Goal: Task Accomplishment & Management: Complete application form

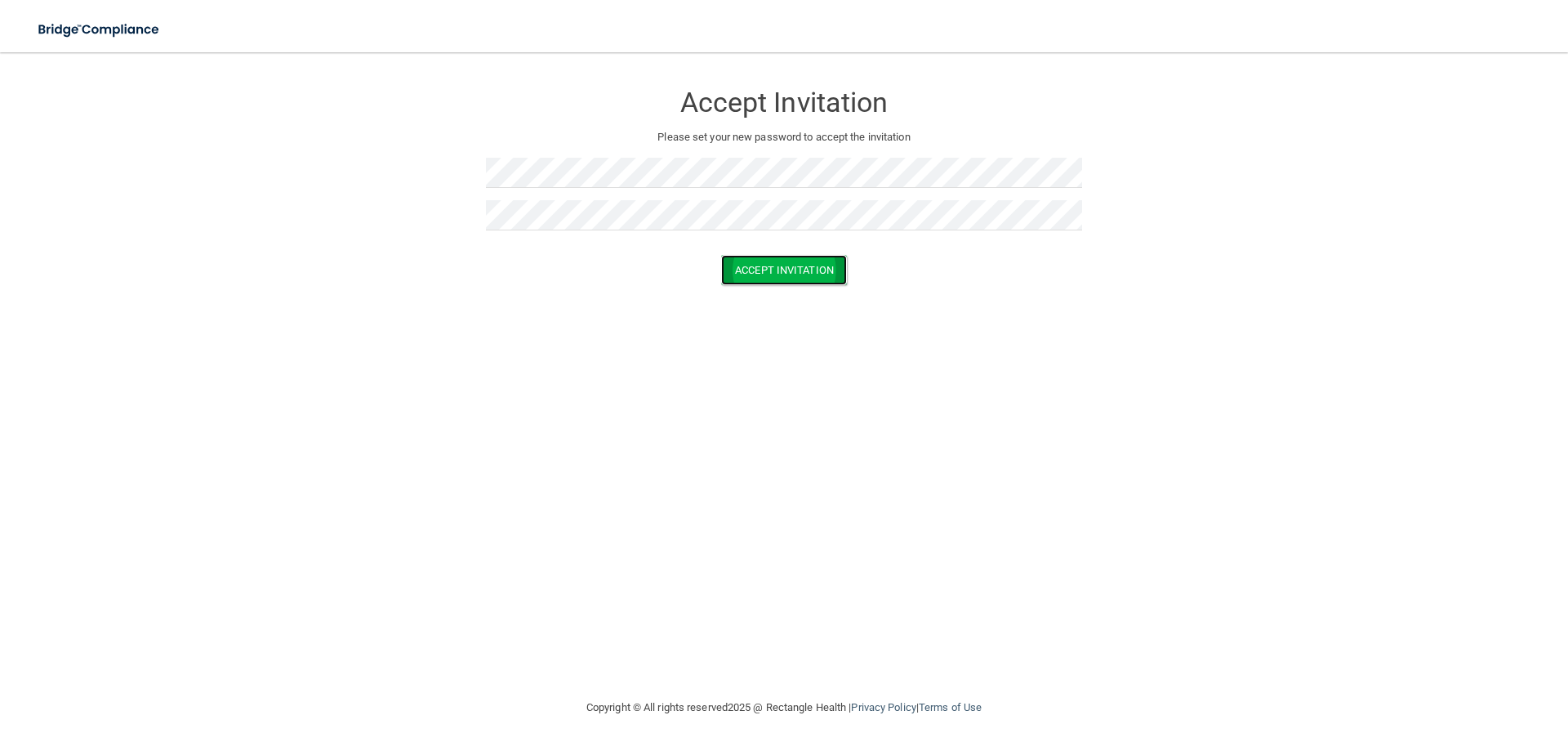
click at [817, 270] on button "Accept Invitation" at bounding box center [784, 270] width 126 height 31
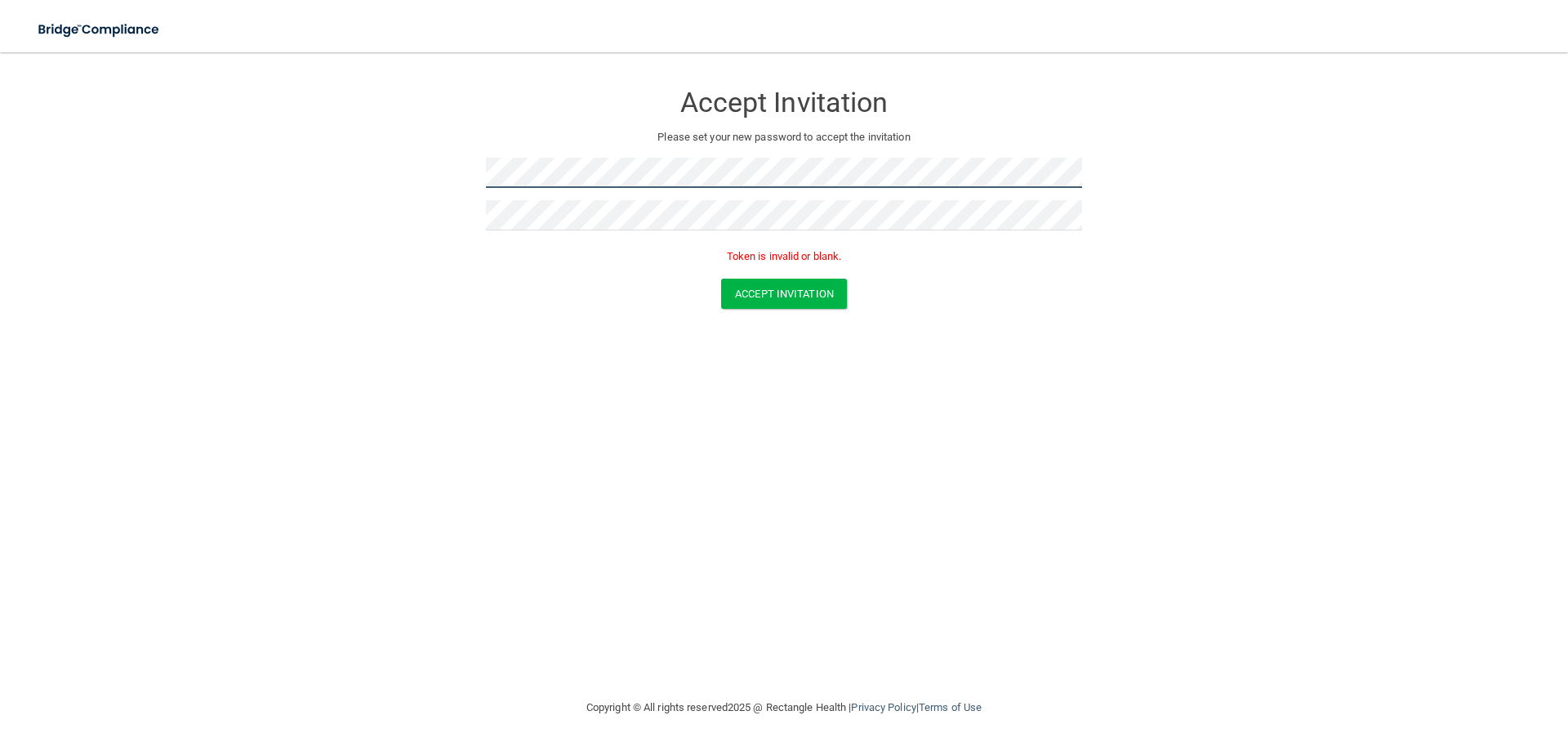
click at [444, 151] on form "Accept Invitation Please set your new password to accept the invitation Token i…" at bounding box center [784, 198] width 1503 height 260
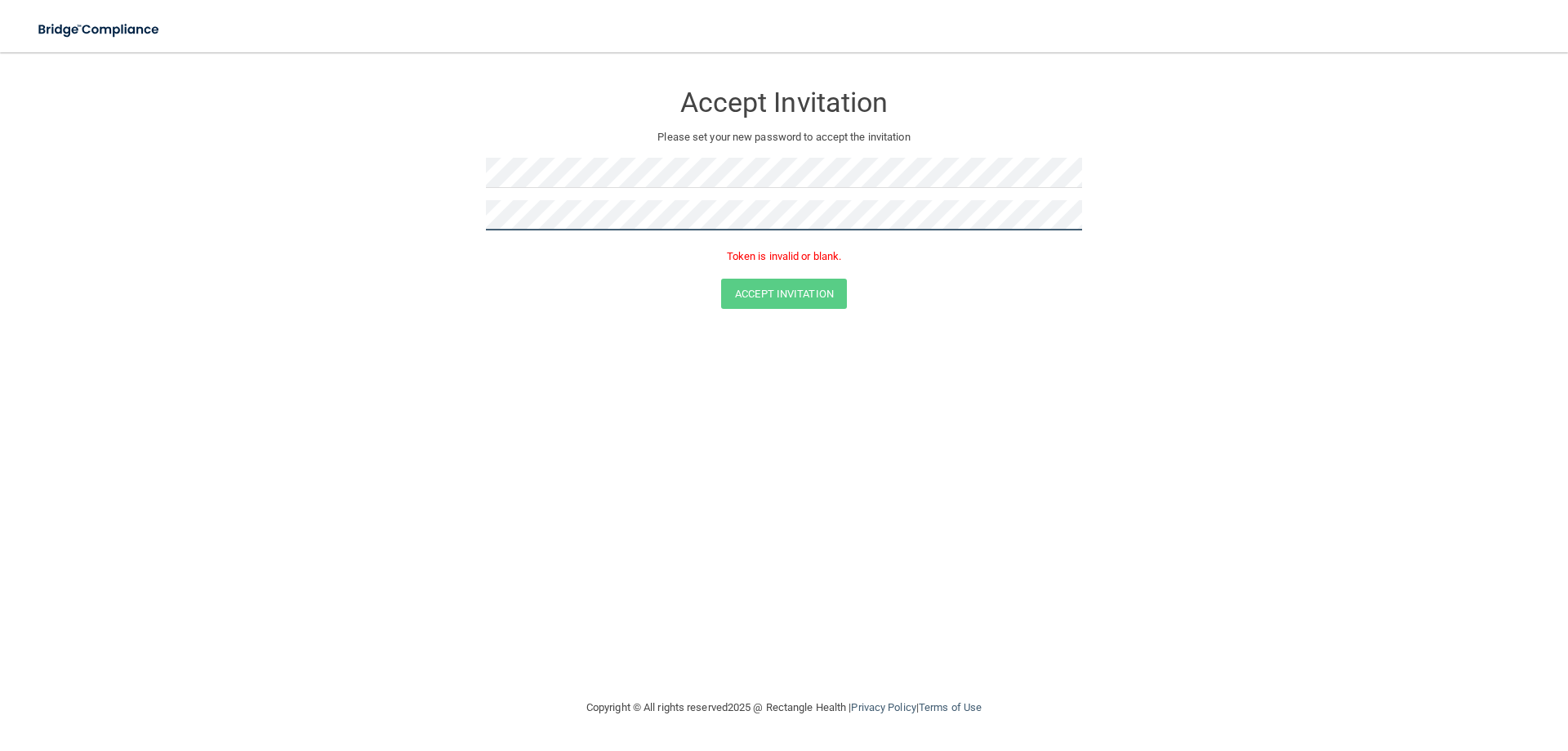
click at [464, 209] on form "Accept Invitation Please set your new password to accept the invitation Token i…" at bounding box center [784, 198] width 1503 height 260
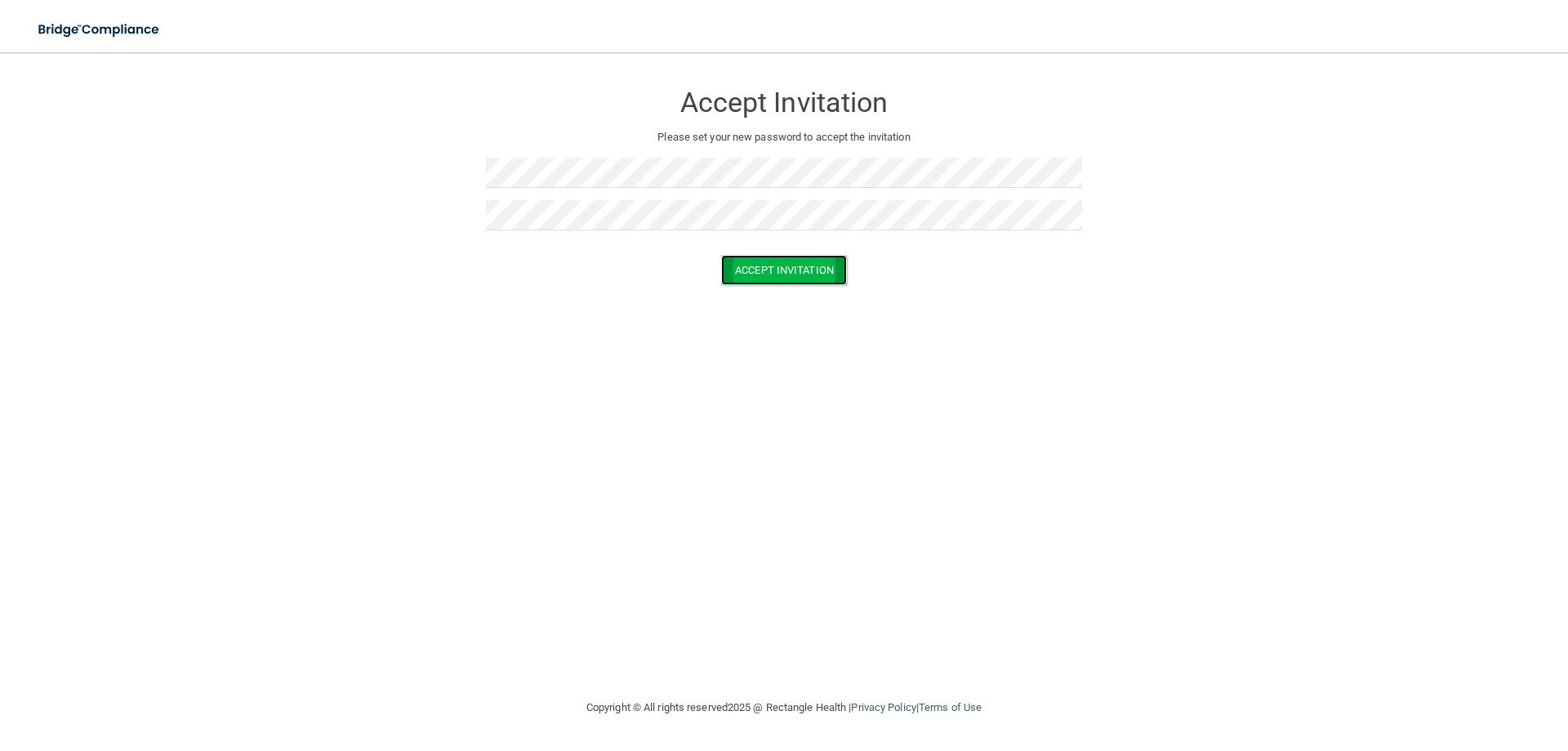
click at [779, 262] on button "Accept Invitation" at bounding box center [784, 270] width 126 height 31
click at [772, 276] on button "Accept Invitation" at bounding box center [784, 270] width 126 height 31
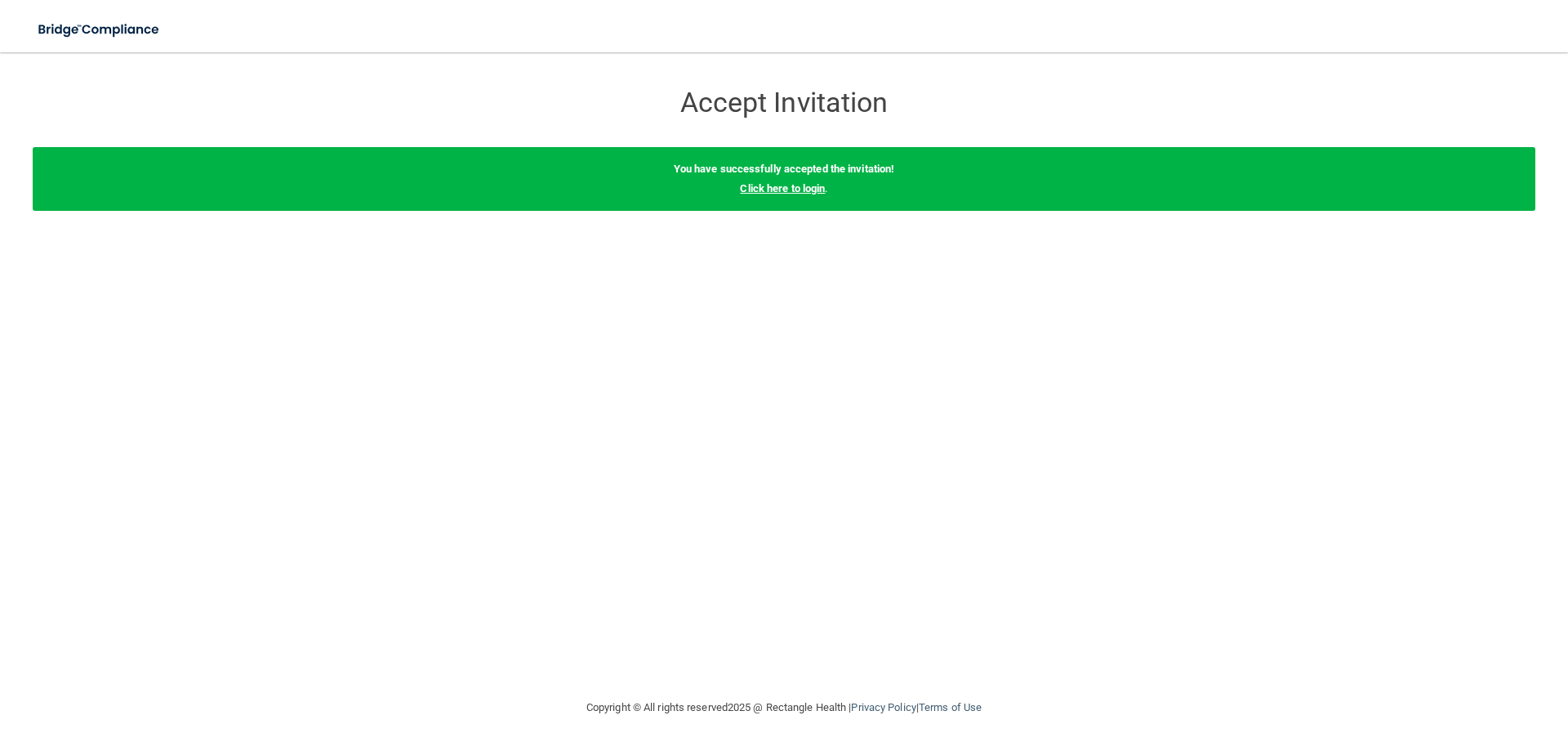
click at [790, 185] on link "Click here to login" at bounding box center [782, 188] width 85 height 12
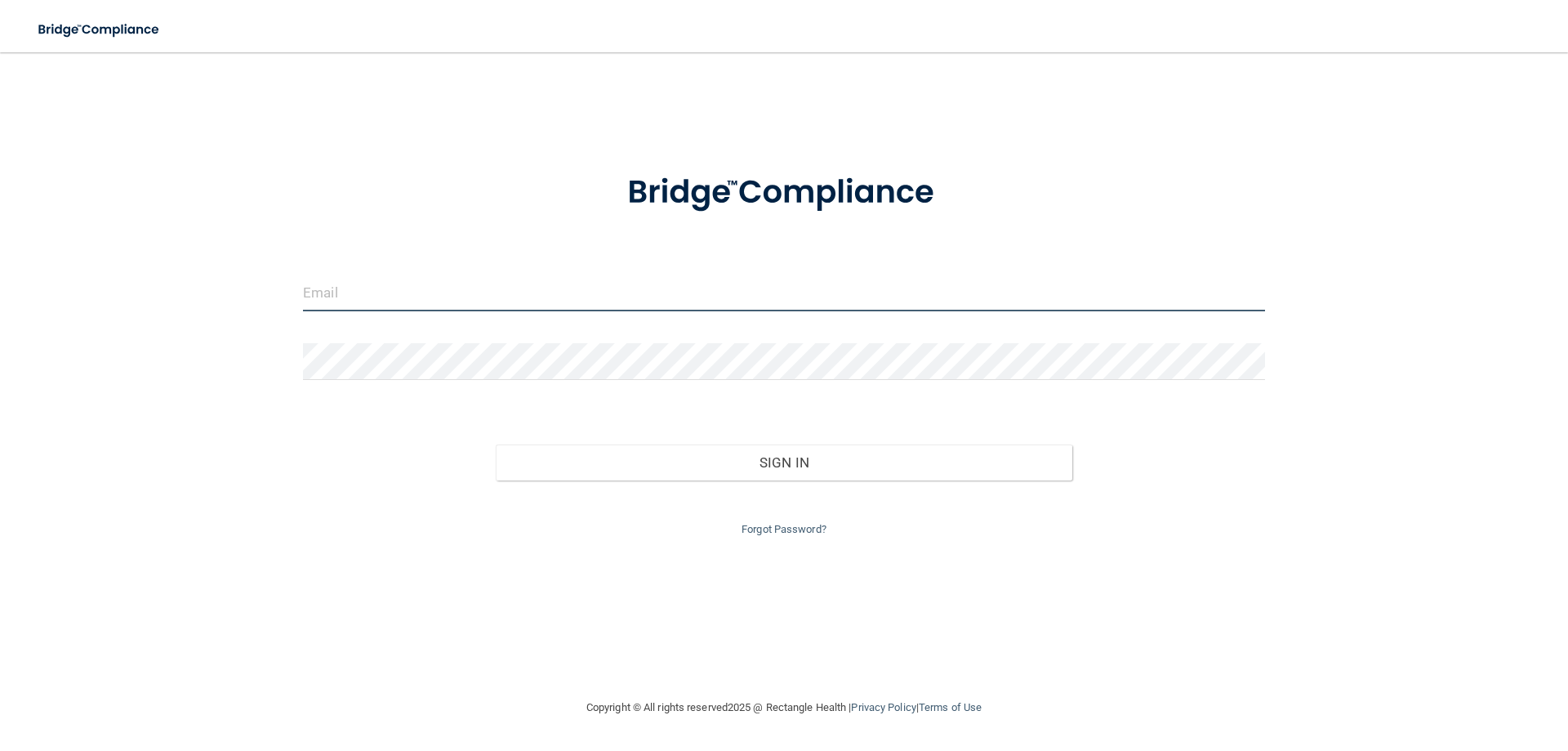
click at [350, 298] on input "email" at bounding box center [784, 293] width 962 height 37
type input "mtherrin@hotmail.com"
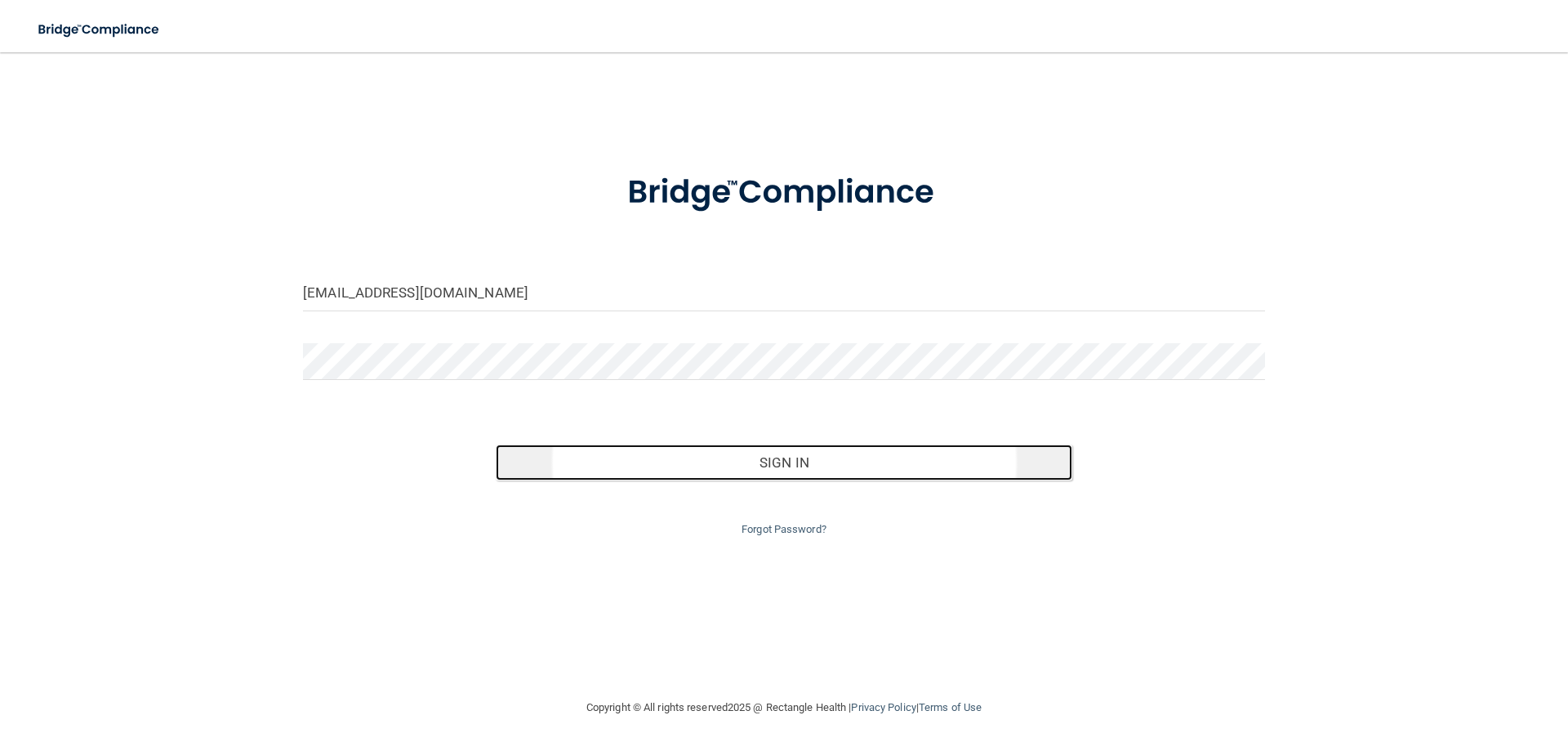
click at [792, 464] on button "Sign In" at bounding box center [784, 462] width 578 height 36
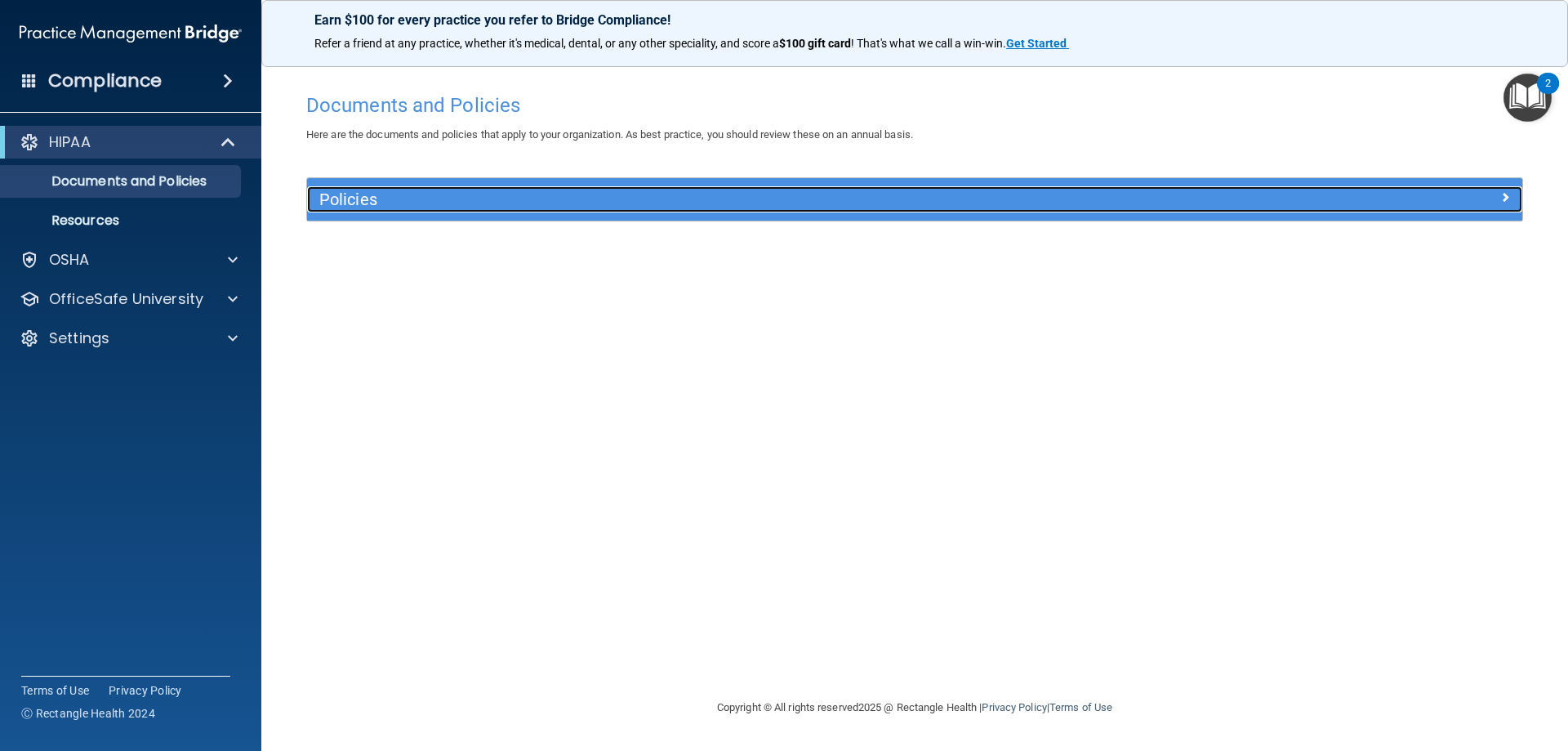
click at [463, 203] on h5 "Policies" at bounding box center [763, 199] width 887 height 18
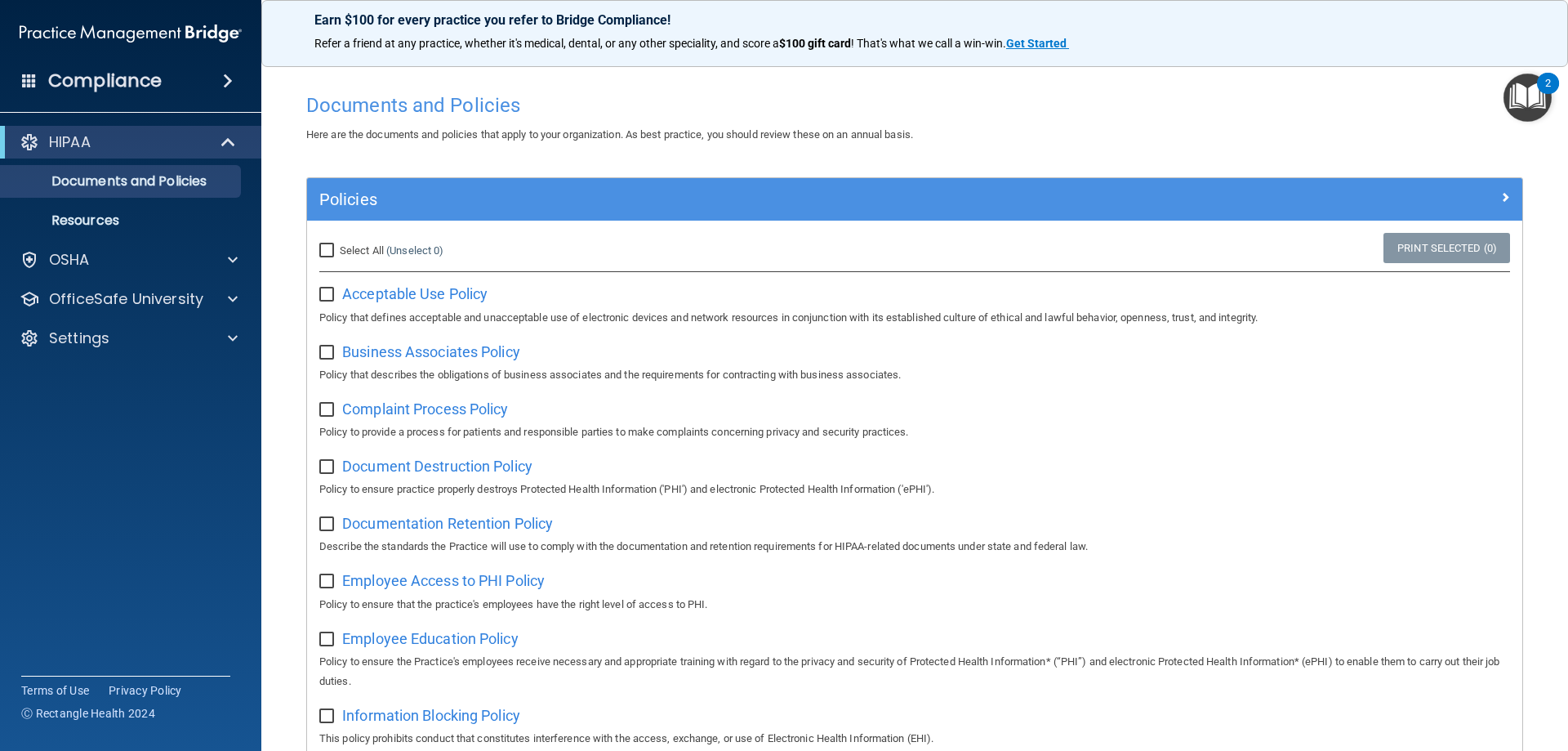
click at [328, 250] on input "Select All (Unselect 0) Unselect All" at bounding box center [329, 251] width 19 height 13
checkbox input "true"
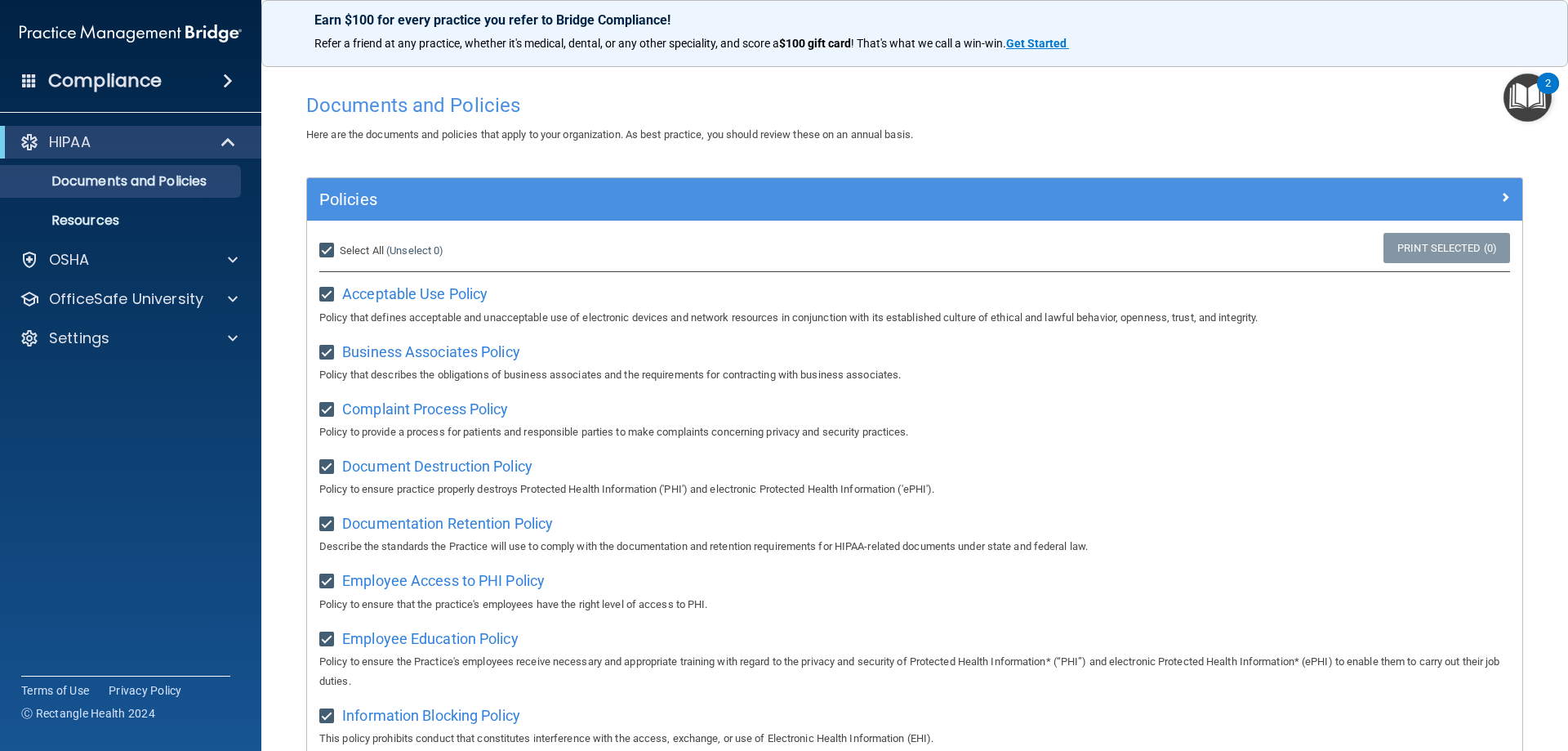
checkbox input "true"
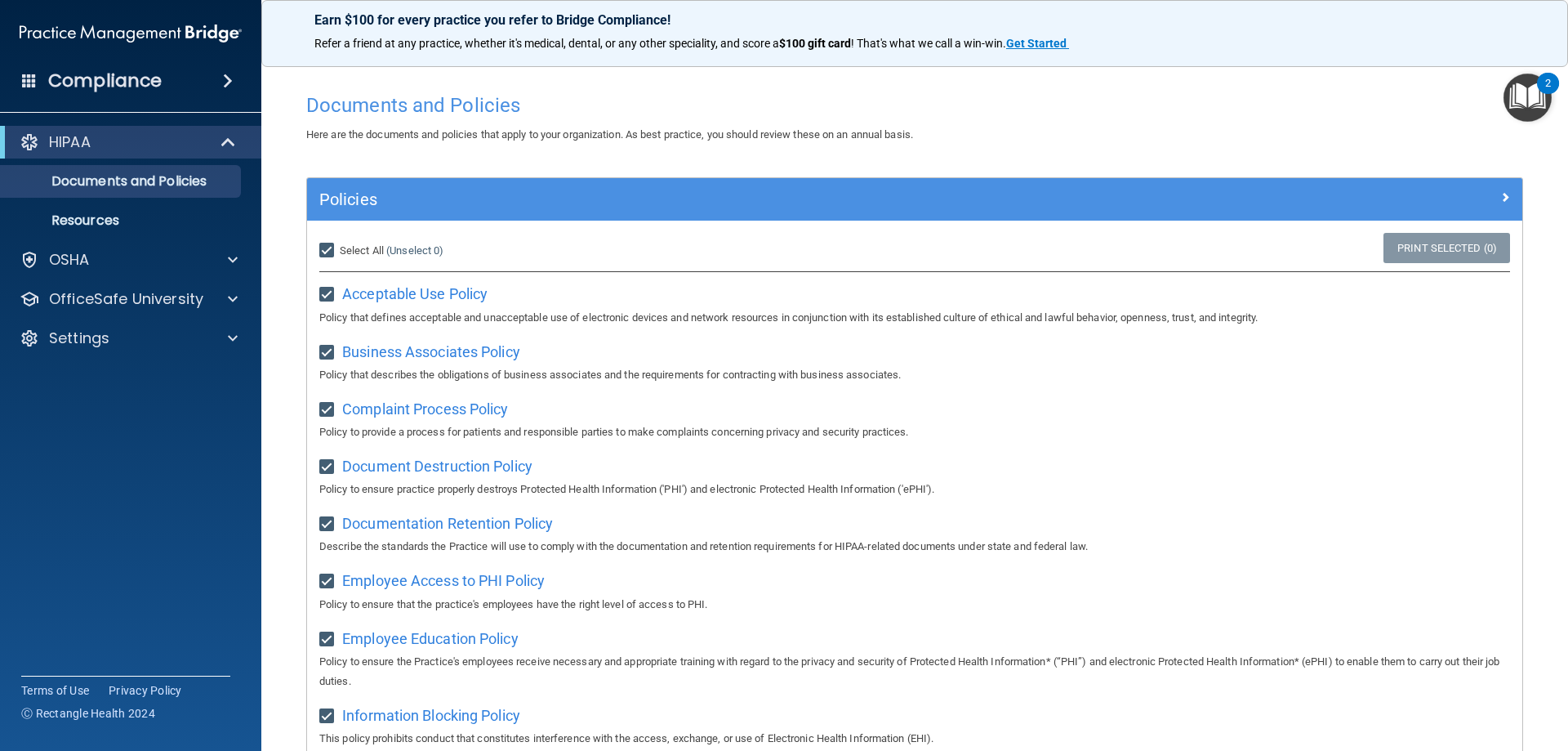
checkbox input "true"
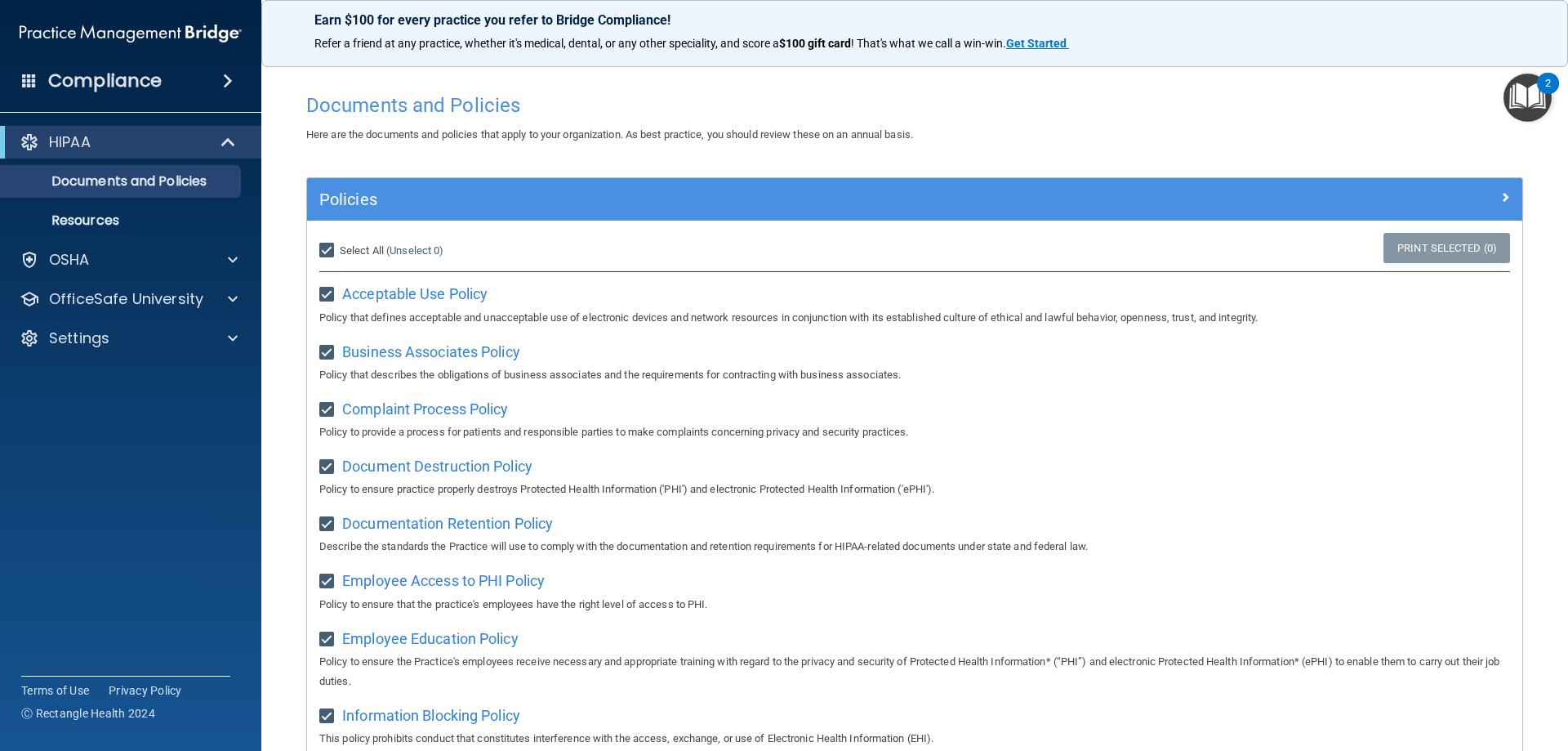
checkbox input "true"
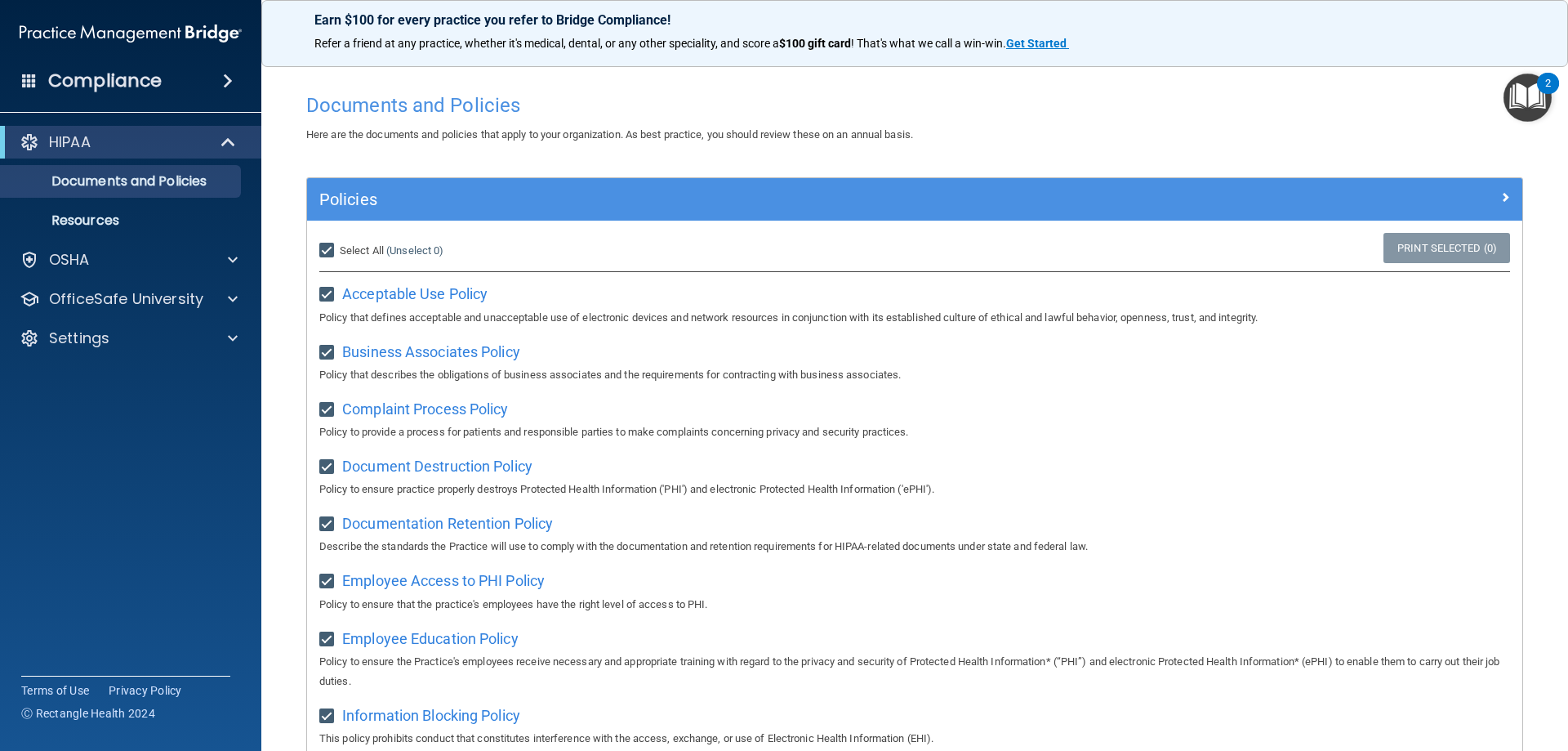
checkbox input "true"
click at [329, 249] on input "Select All (Unselect 21) Unselect All" at bounding box center [329, 251] width 19 height 13
checkbox input "false"
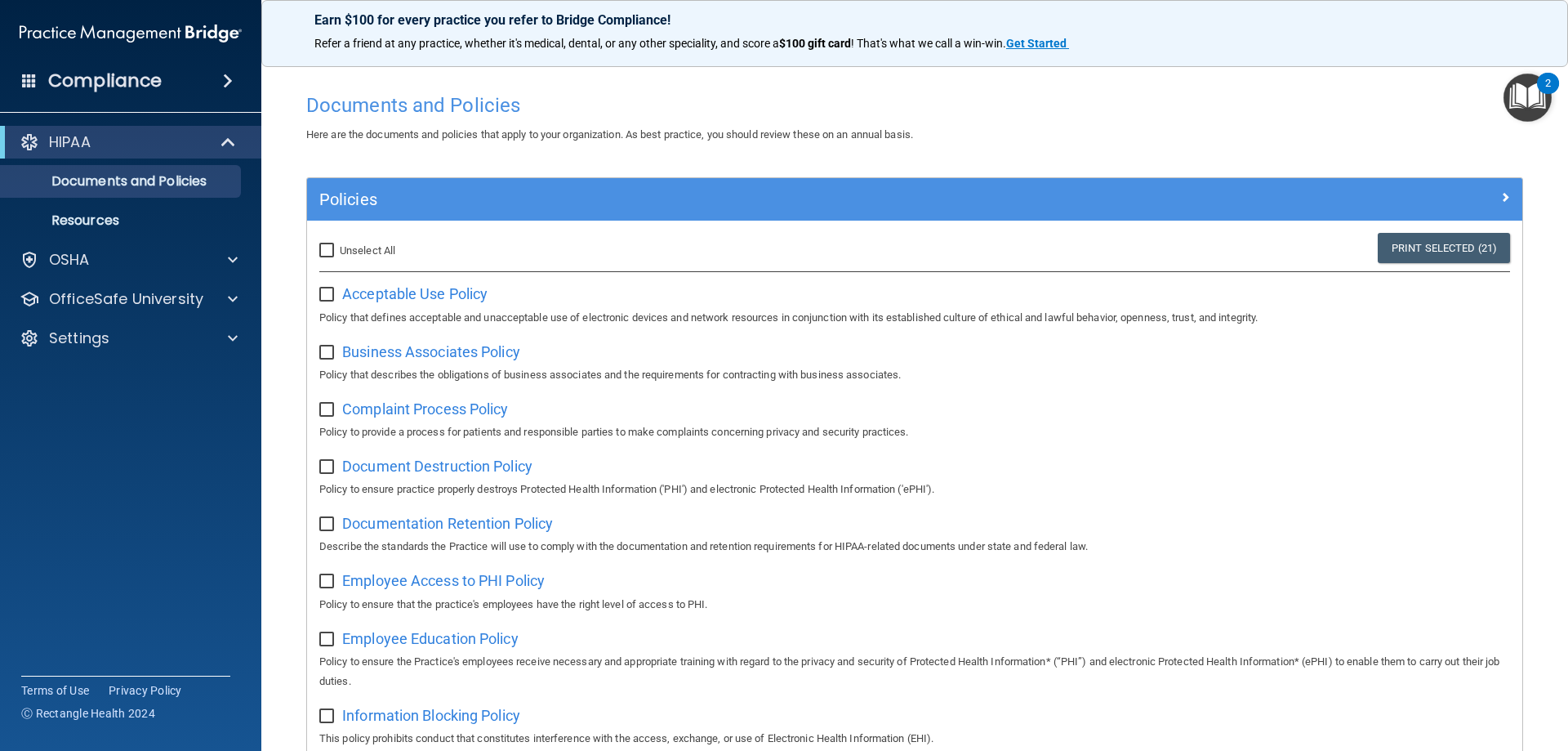
checkbox input "false"
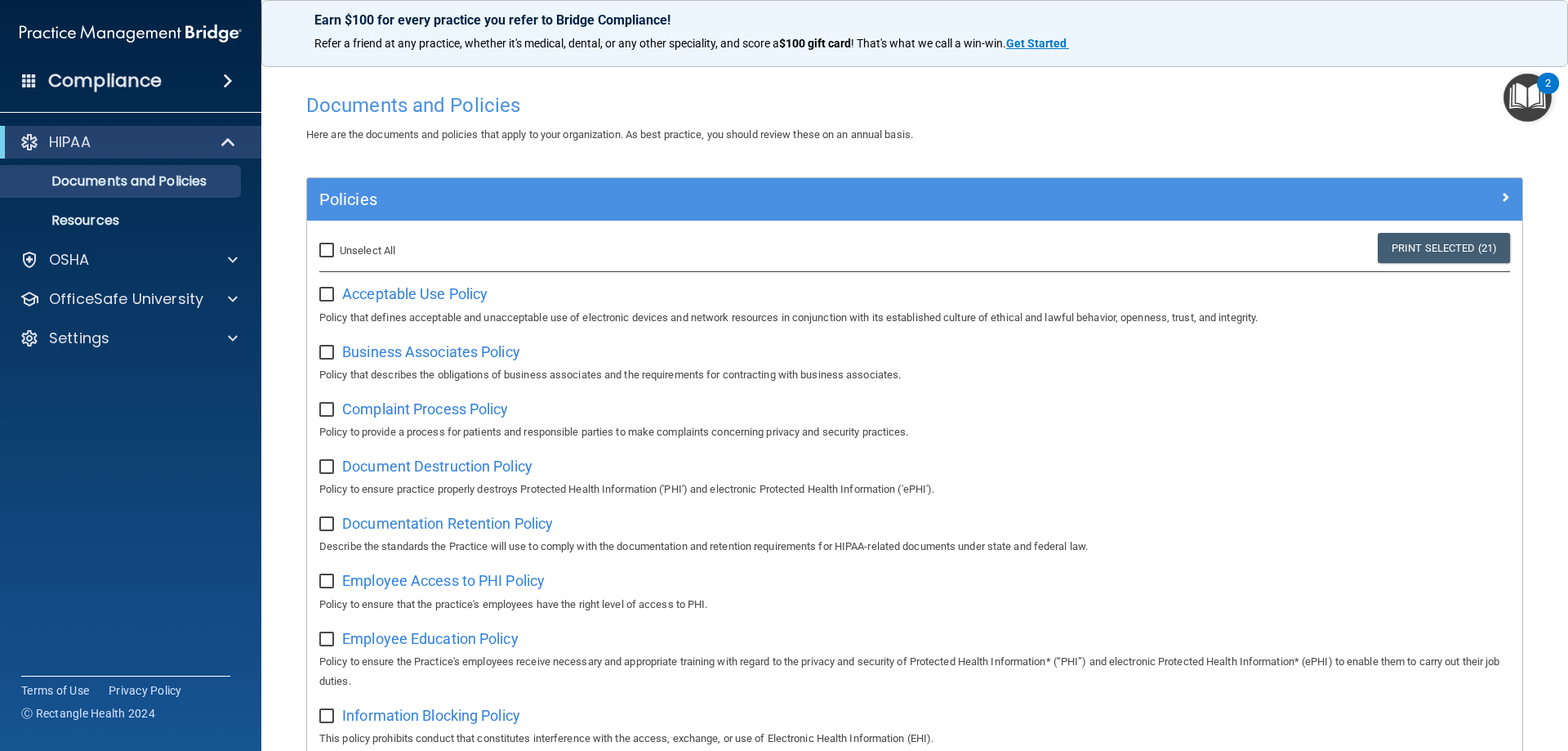
checkbox input "false"
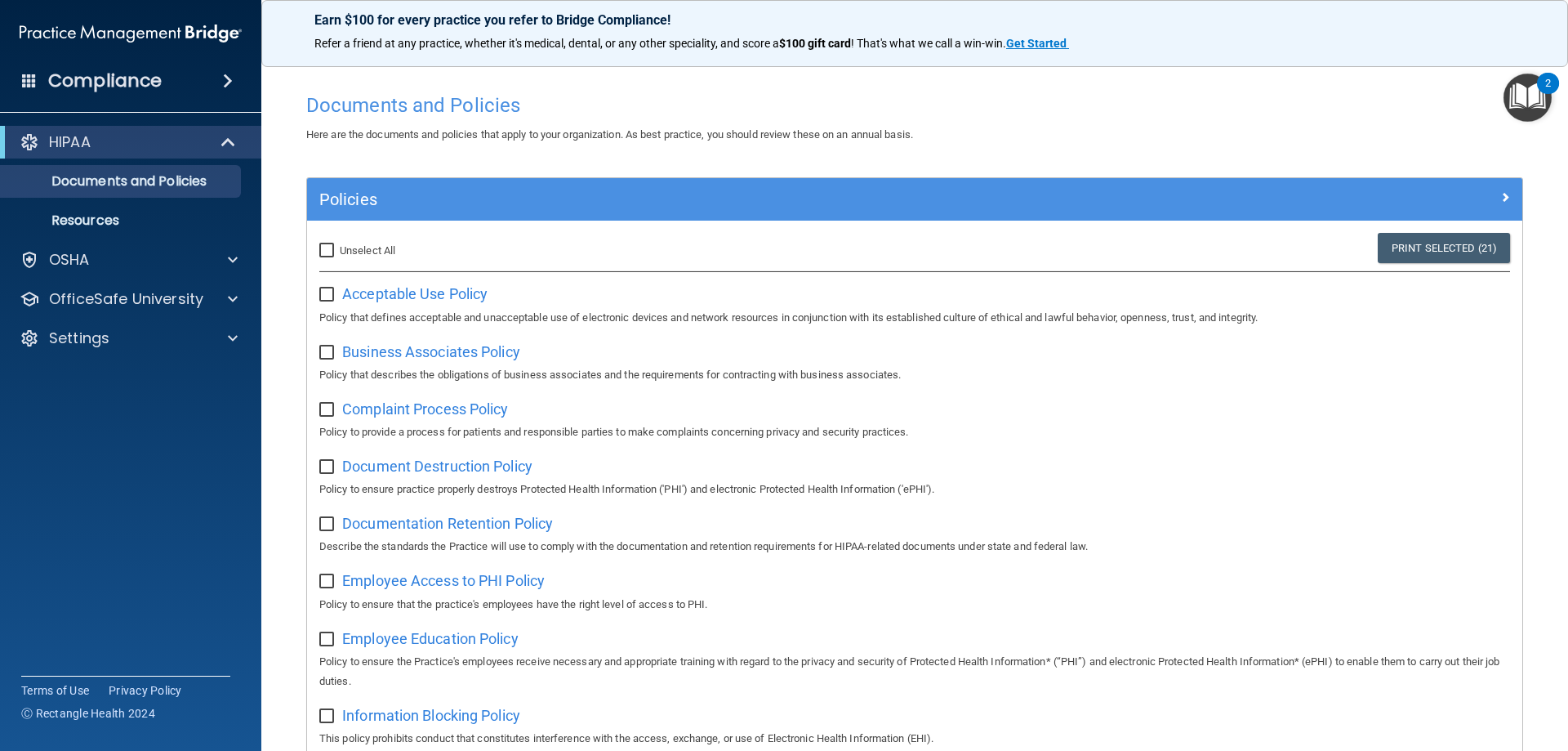
checkbox input "false"
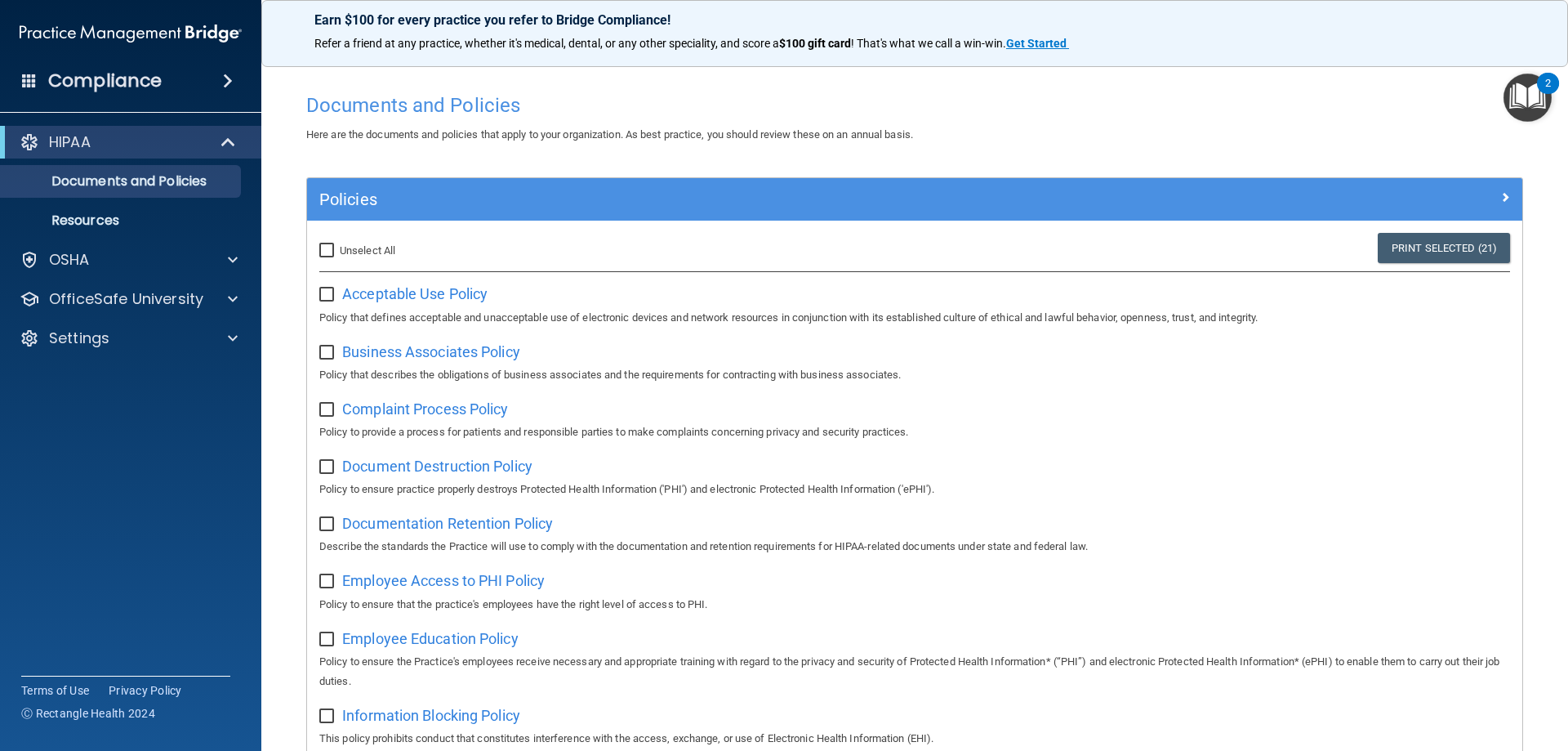
checkbox input "false"
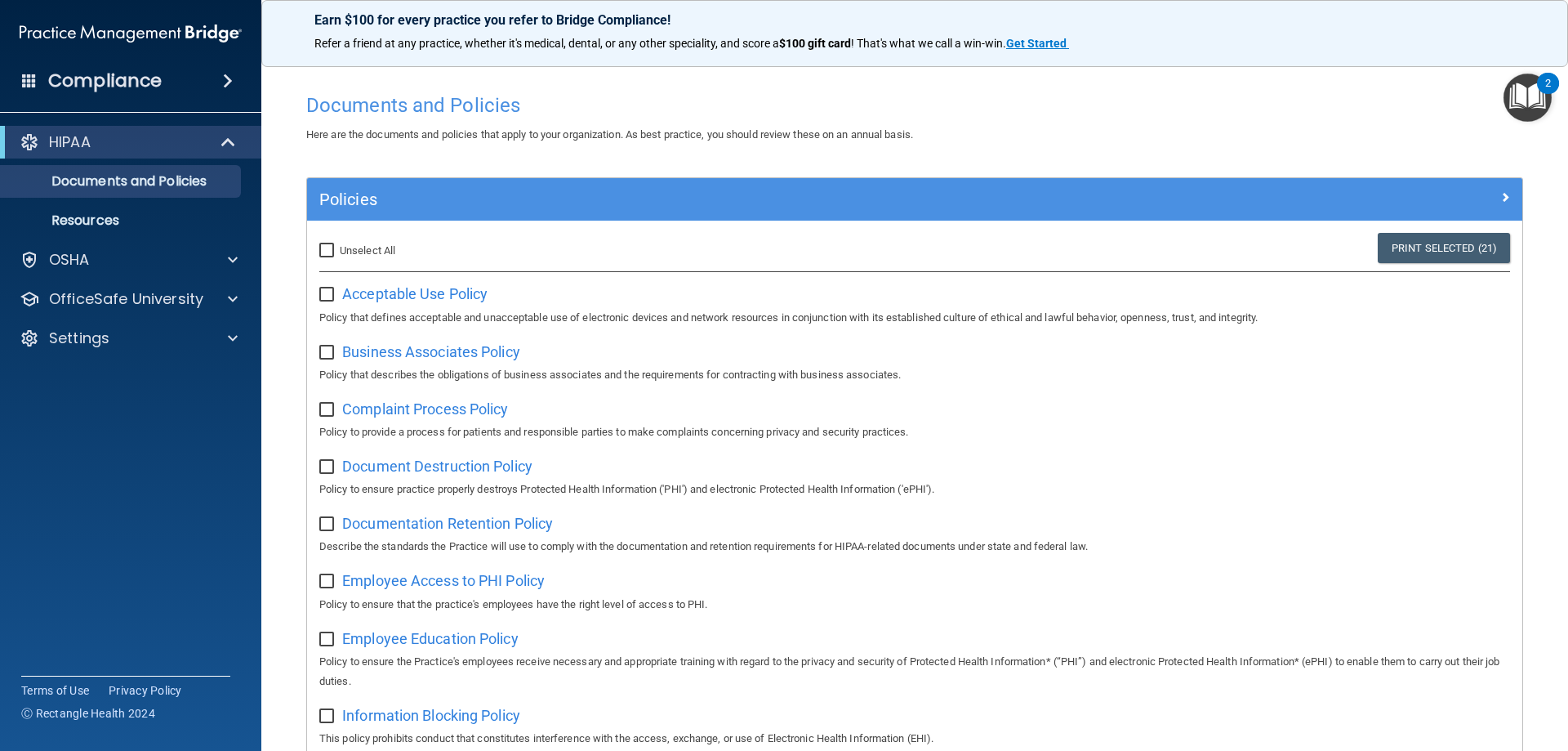
checkbox input "false"
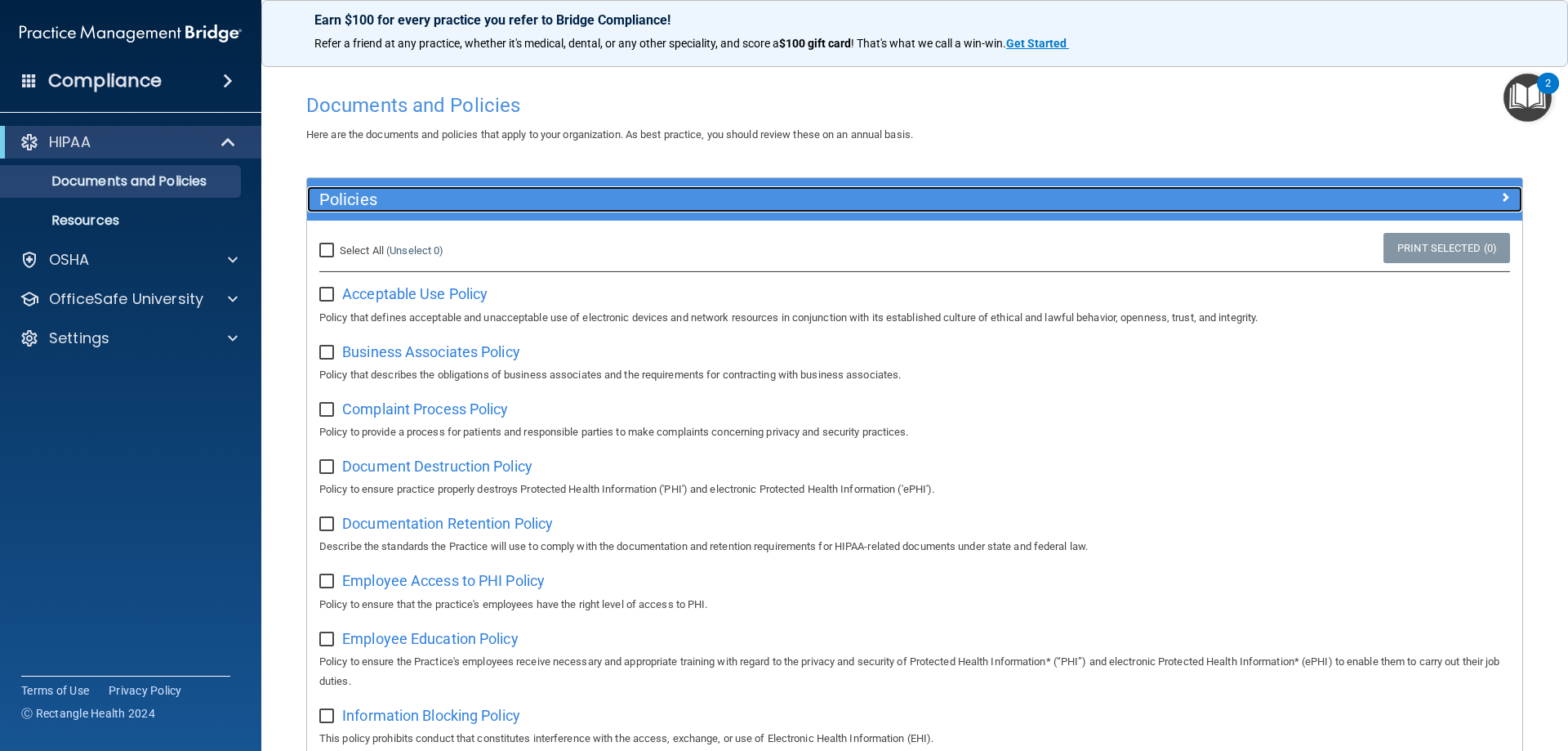
click at [1500, 196] on span at bounding box center [1505, 197] width 10 height 20
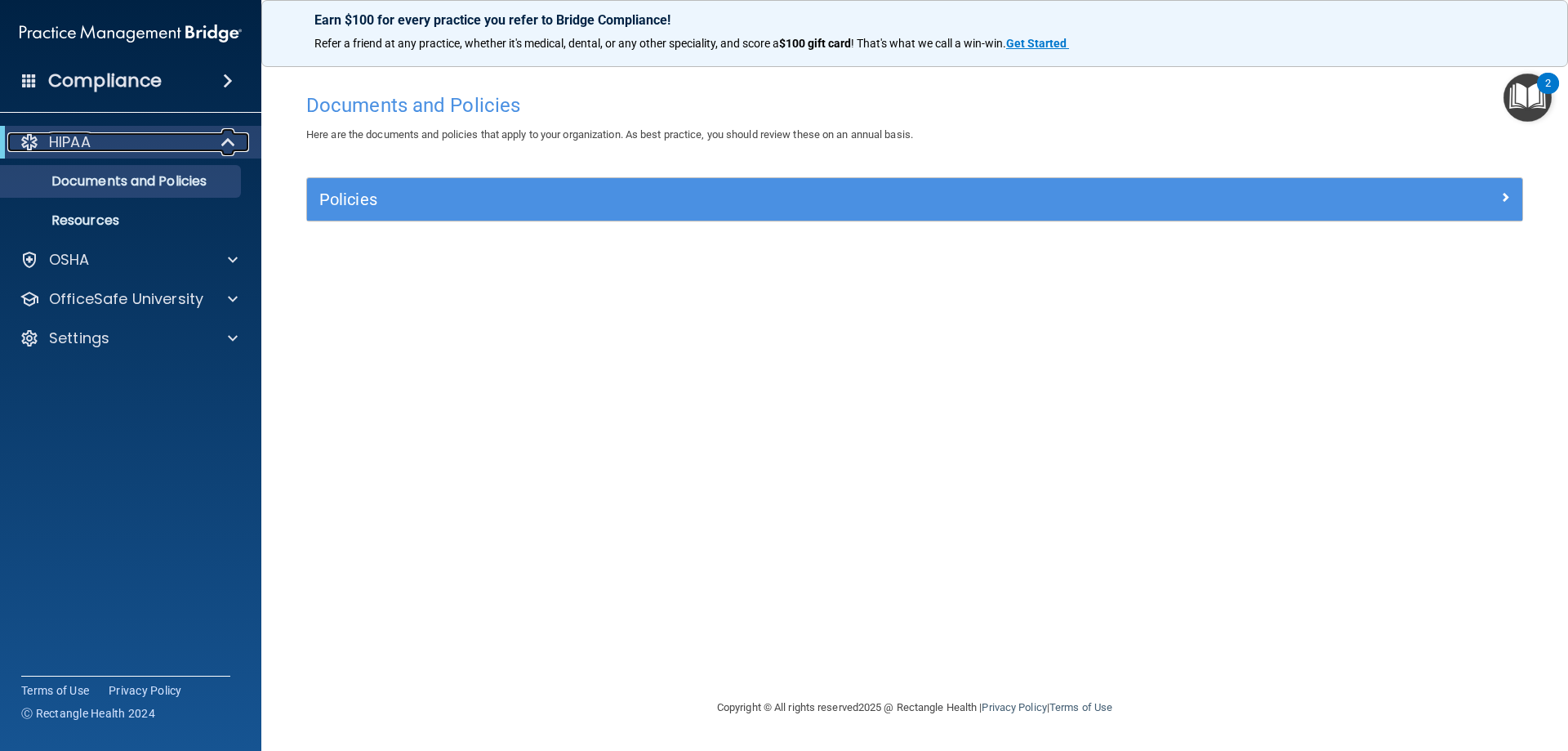
click at [87, 148] on p "HIPAA" at bounding box center [69, 143] width 42 height 20
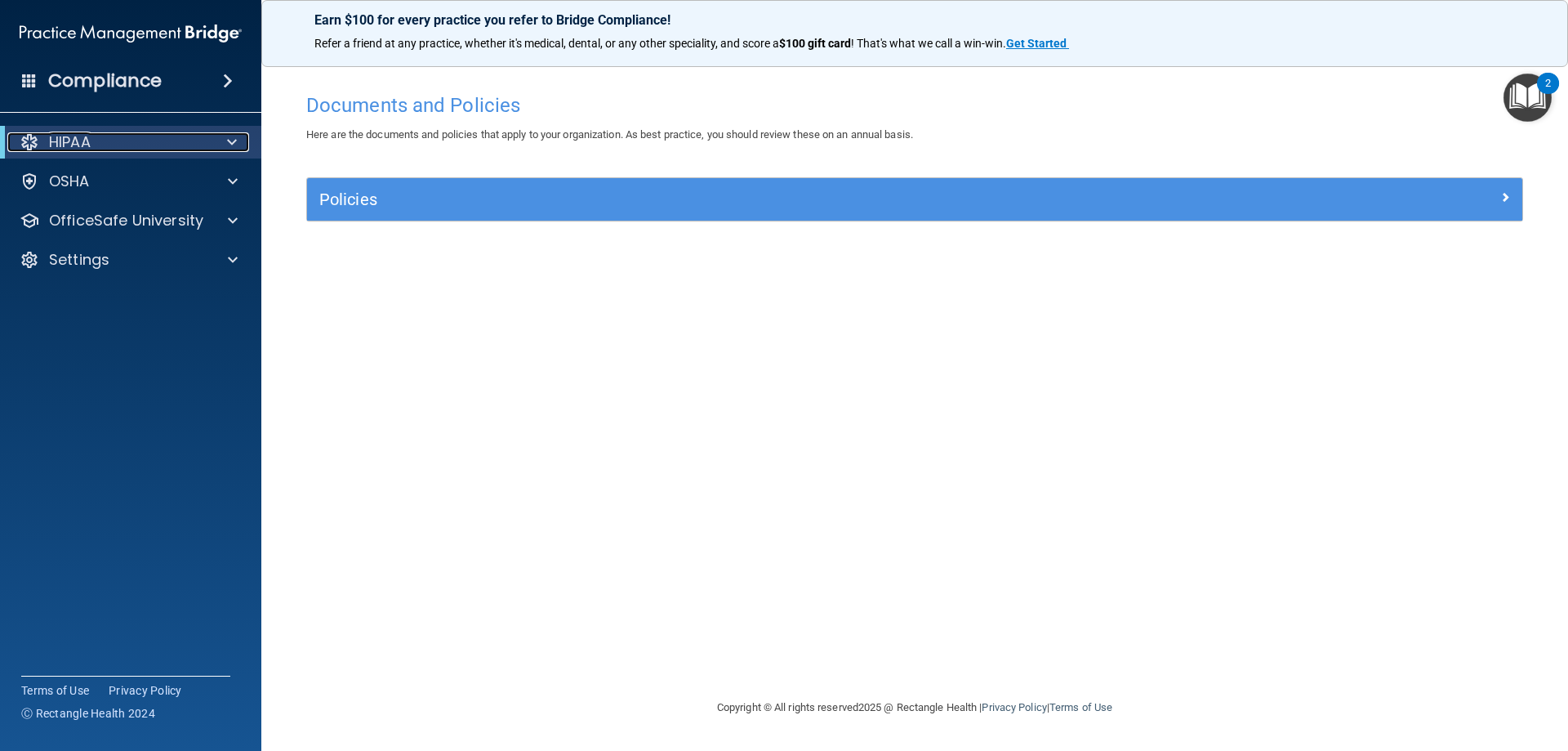
click at [87, 148] on p "HIPAA" at bounding box center [69, 143] width 42 height 20
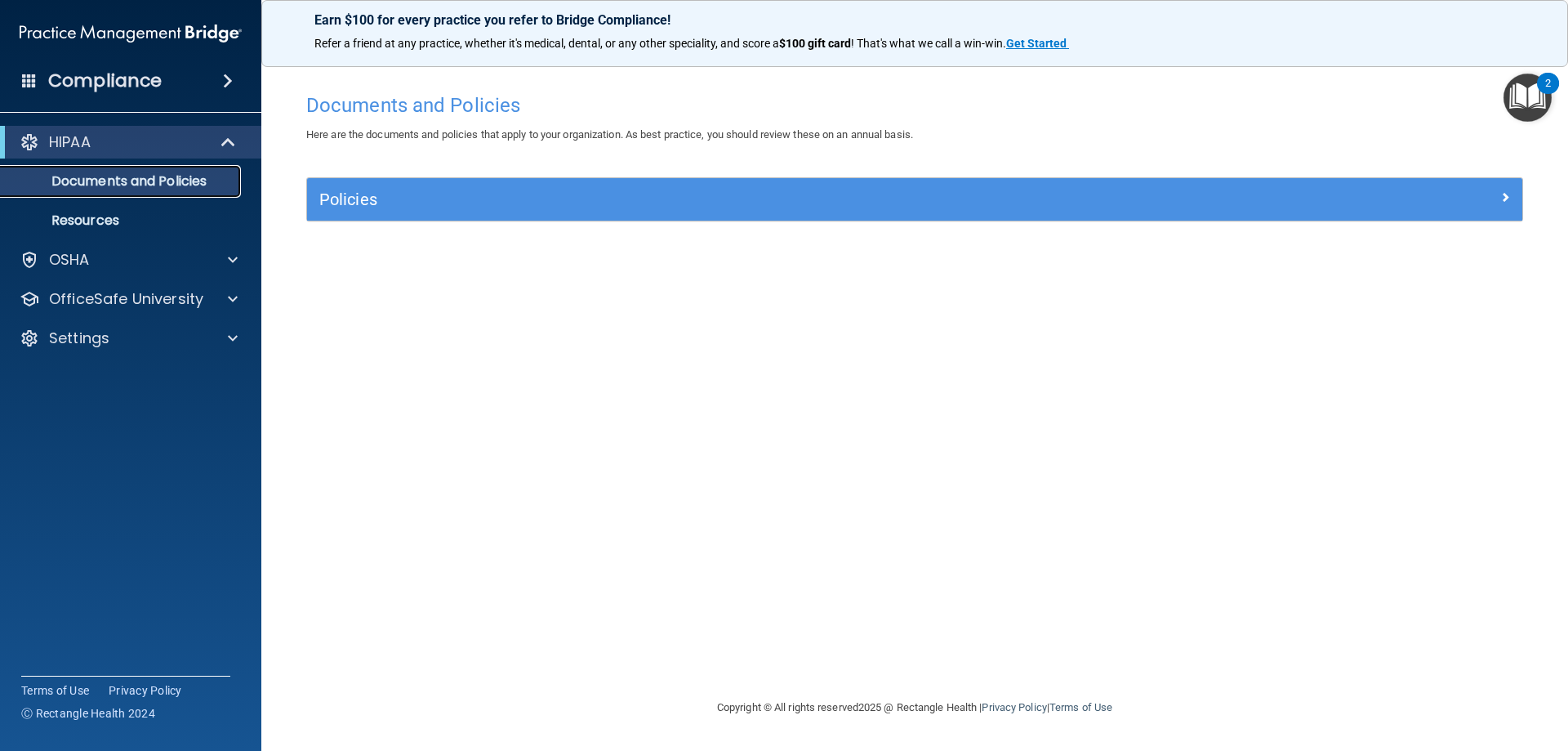
click at [100, 181] on p "Documents and Policies" at bounding box center [122, 181] width 223 height 16
click at [73, 253] on p "OSHA" at bounding box center [69, 260] width 41 height 20
click at [143, 87] on h4 "Compliance" at bounding box center [105, 81] width 114 height 23
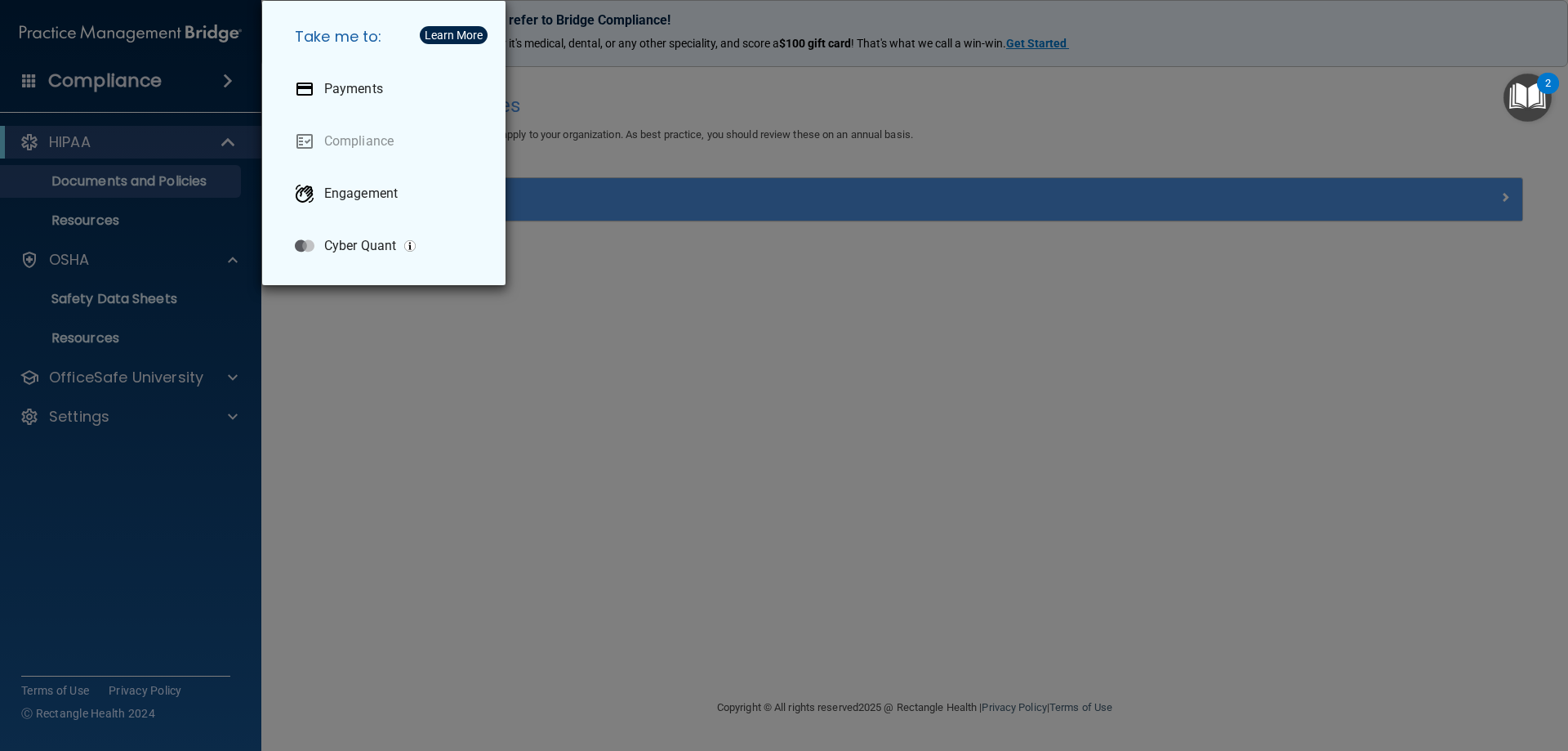
click at [843, 348] on div "Take me to: Payments Compliance Engagement Cyber Quant" at bounding box center [784, 375] width 1568 height 751
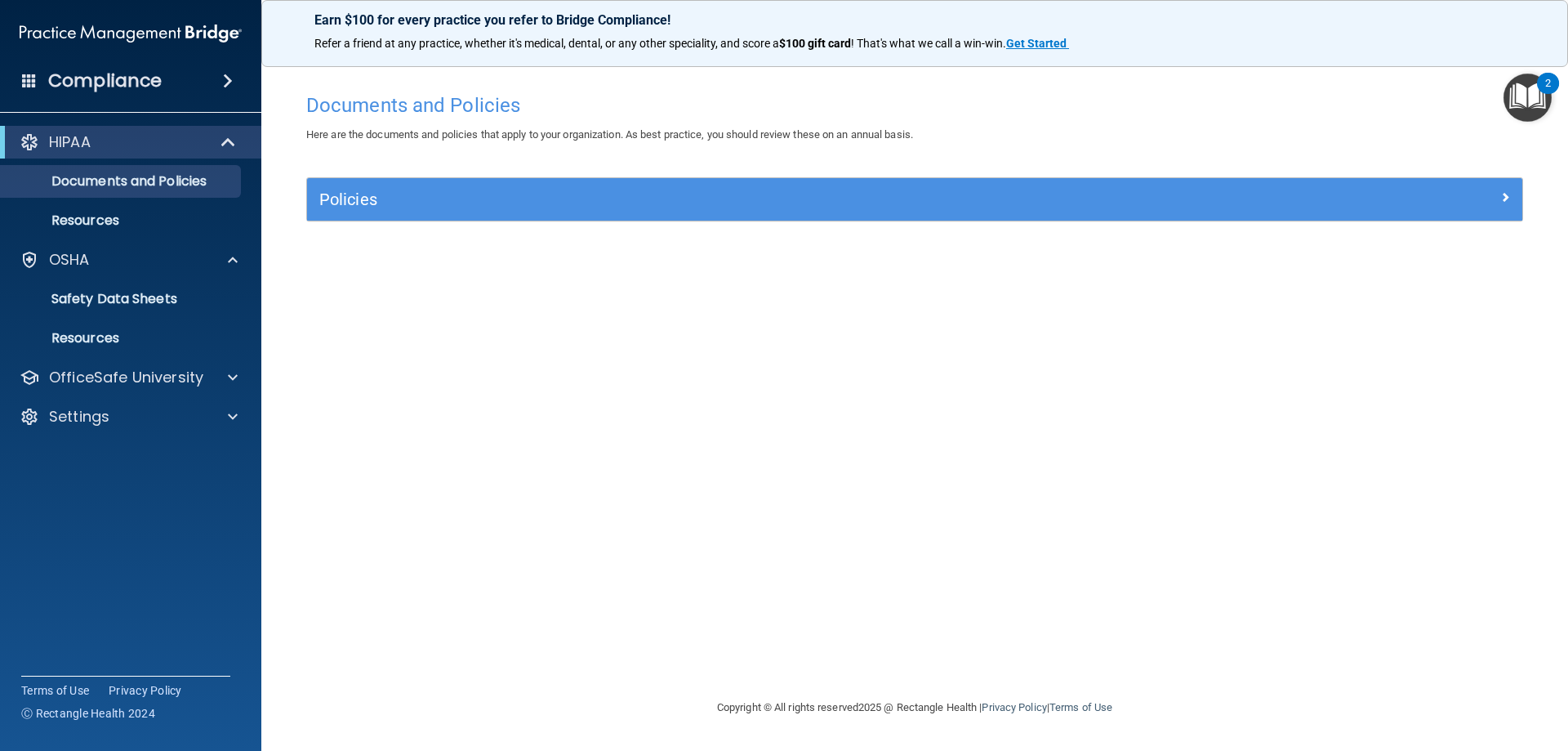
click at [1529, 99] on img "Open Resource Center, 2 new notifications" at bounding box center [1528, 97] width 48 height 48
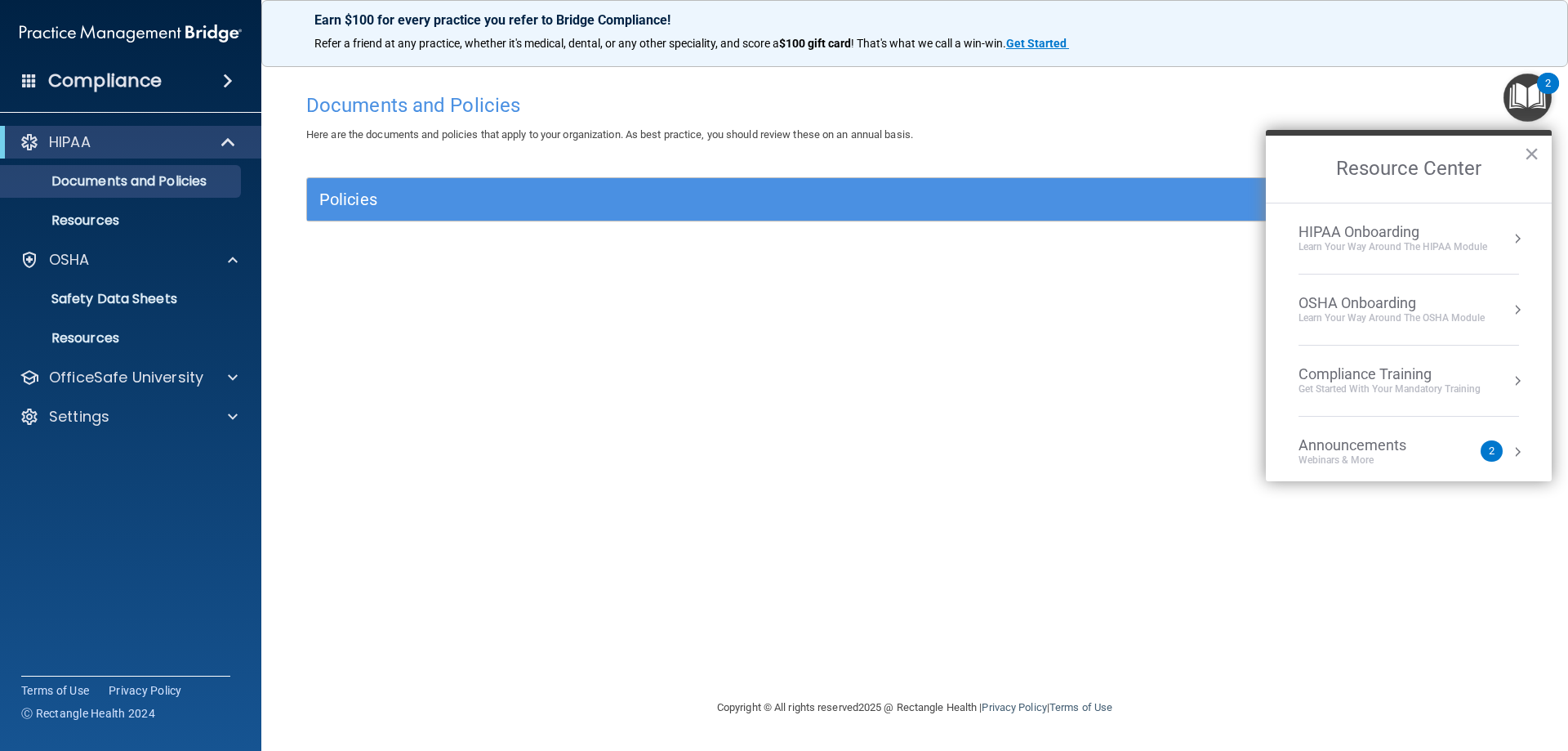
click at [1405, 231] on div "HIPAA Onboarding" at bounding box center [1392, 232] width 189 height 18
